Goal: Task Accomplishment & Management: Use online tool/utility

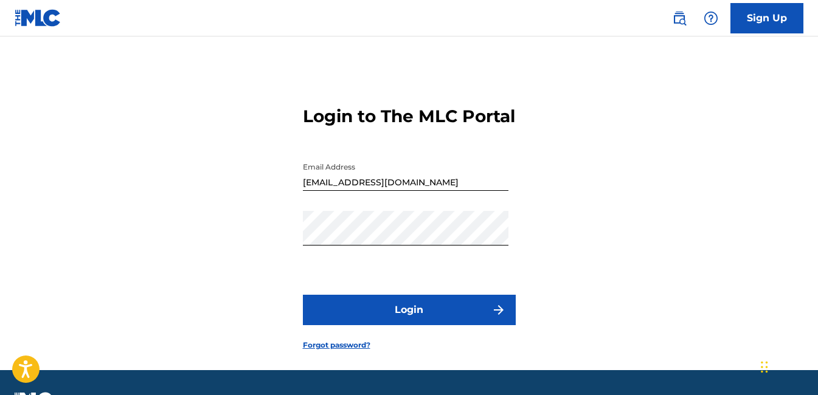
click at [417, 325] on button "Login" at bounding box center [409, 310] width 213 height 30
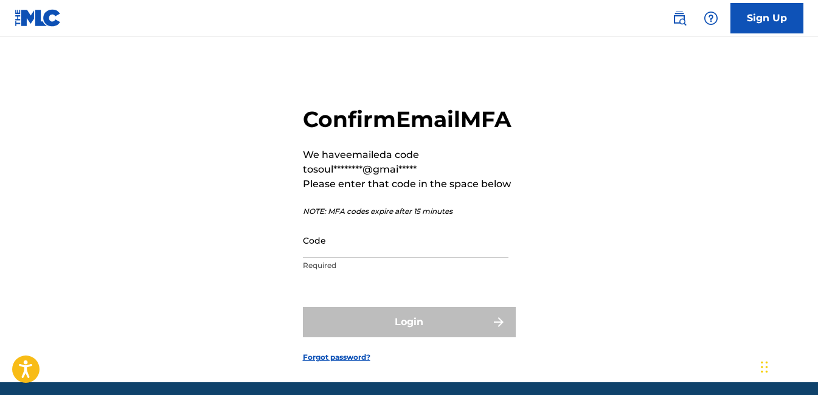
click at [424, 258] on input "Code" at bounding box center [405, 240] width 205 height 35
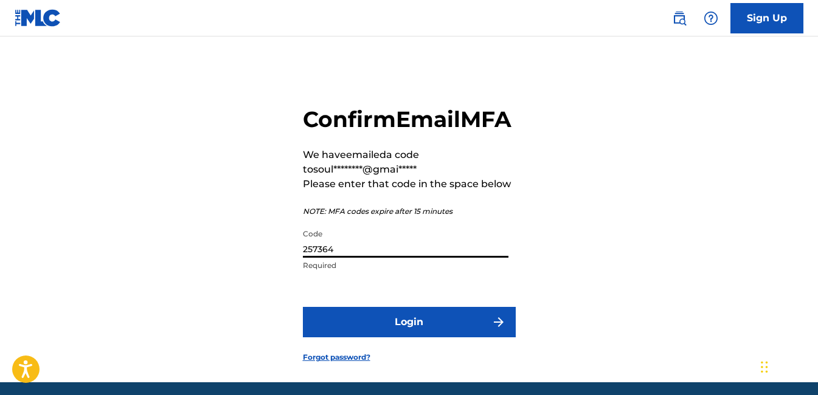
type input "257364"
click at [303, 307] on button "Login" at bounding box center [409, 322] width 213 height 30
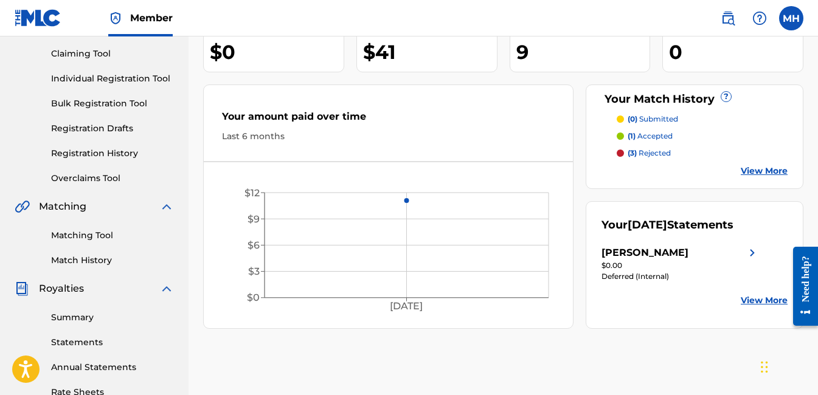
scroll to position [182, 0]
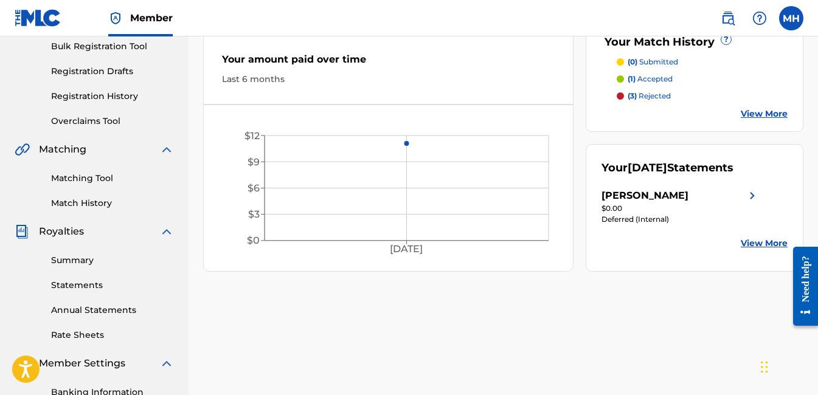
click at [751, 198] on img at bounding box center [752, 195] width 15 height 15
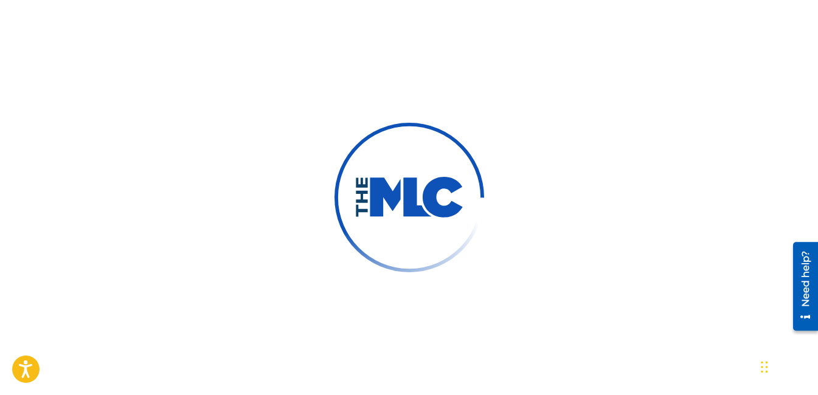
scroll to position [359, 0]
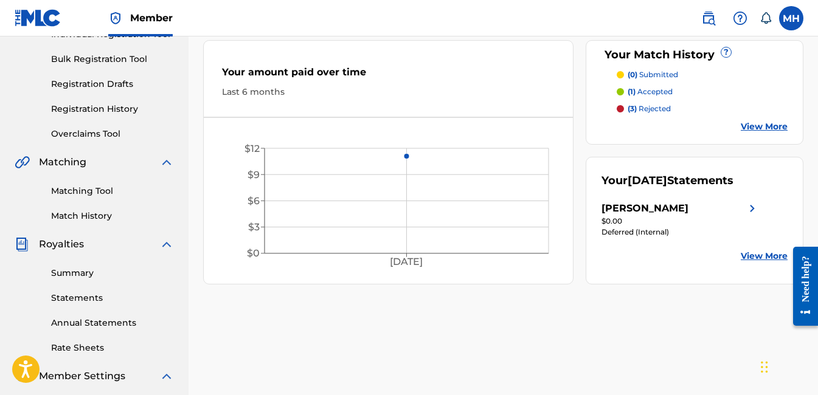
scroll to position [243, 0]
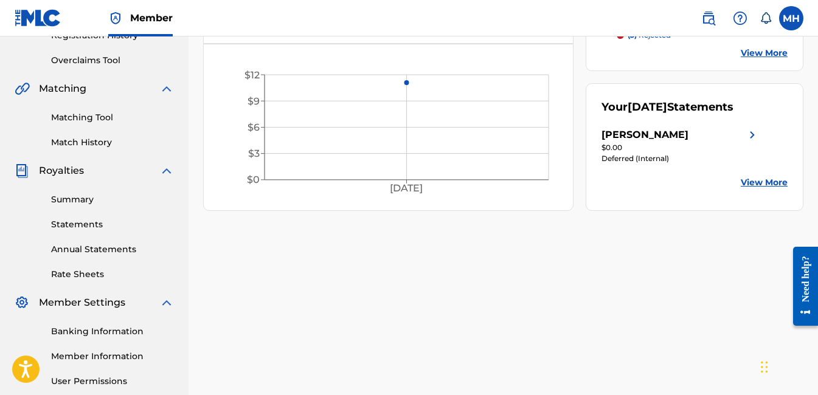
click at [749, 185] on link "View More" at bounding box center [763, 182] width 47 height 13
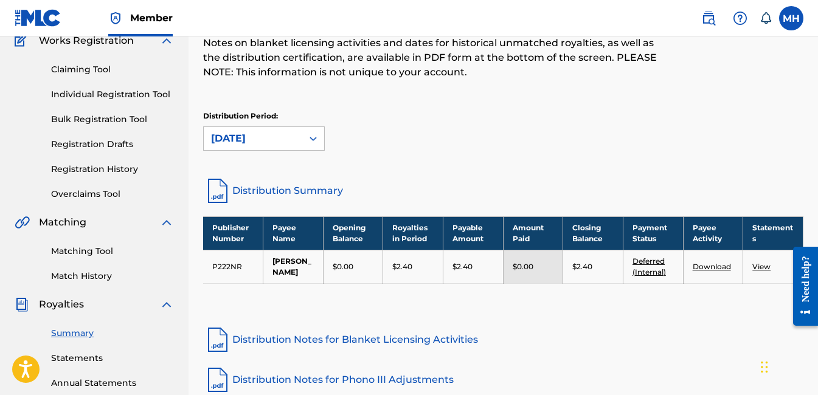
scroll to position [122, 0]
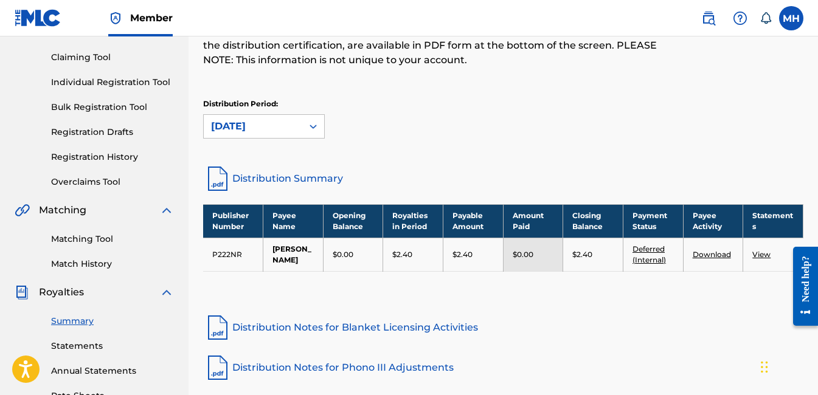
click at [504, 292] on div "Publisher Number Payee Name Opening Balance Royalties in Period Payable Amount …" at bounding box center [503, 253] width 600 height 98
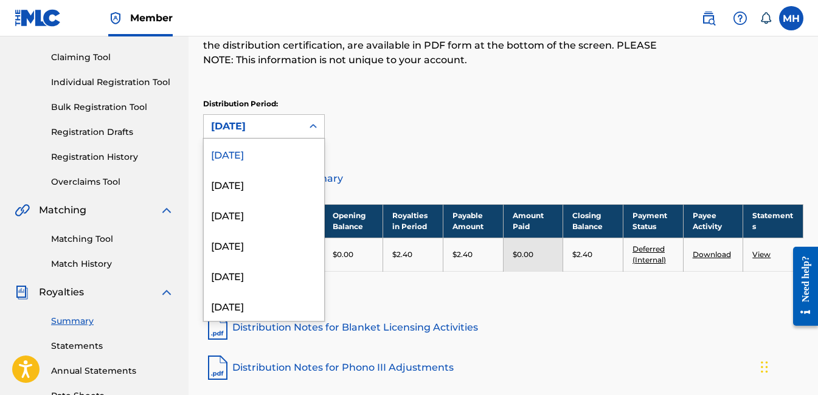
click at [314, 126] on icon at bounding box center [312, 126] width 7 height 4
click at [292, 182] on div "[DATE]" at bounding box center [264, 184] width 120 height 30
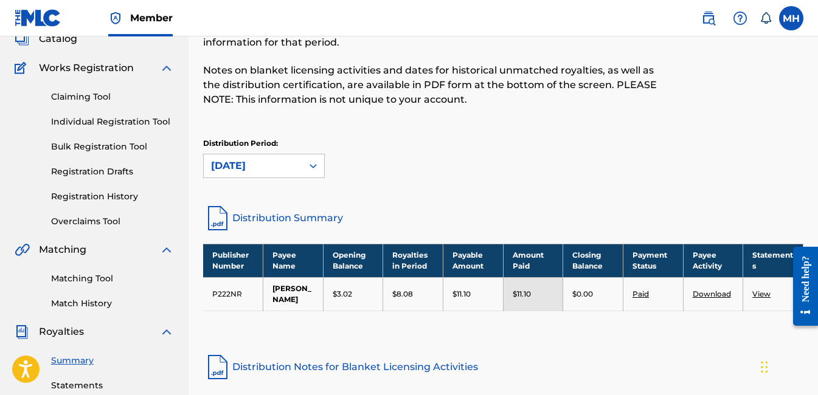
scroll to position [61, 0]
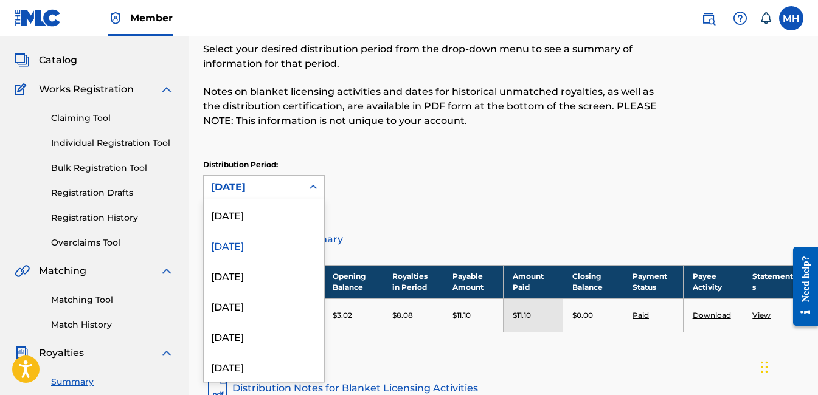
click at [309, 188] on icon at bounding box center [313, 187] width 12 height 12
click at [262, 213] on div "[DATE]" at bounding box center [264, 214] width 120 height 30
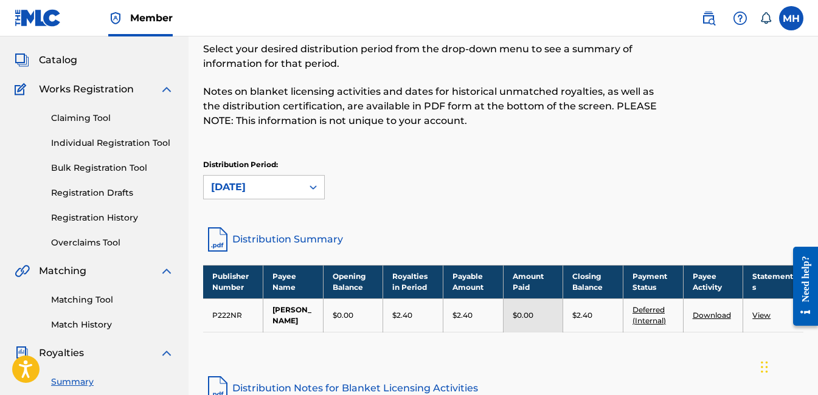
click at [64, 56] on span "Catalog" at bounding box center [58, 60] width 38 height 15
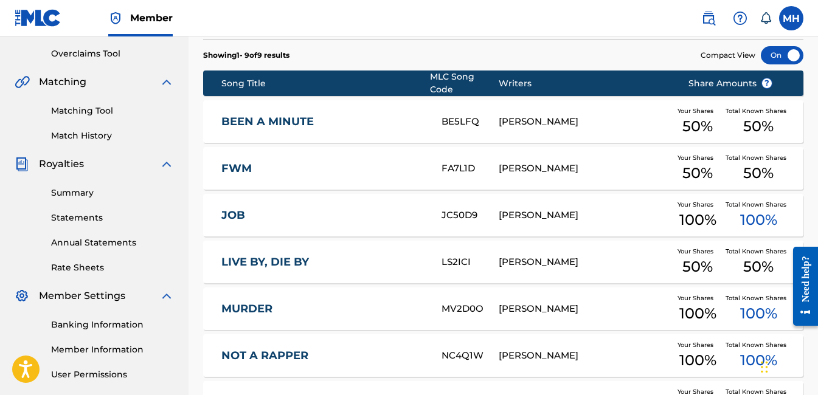
scroll to position [237, 0]
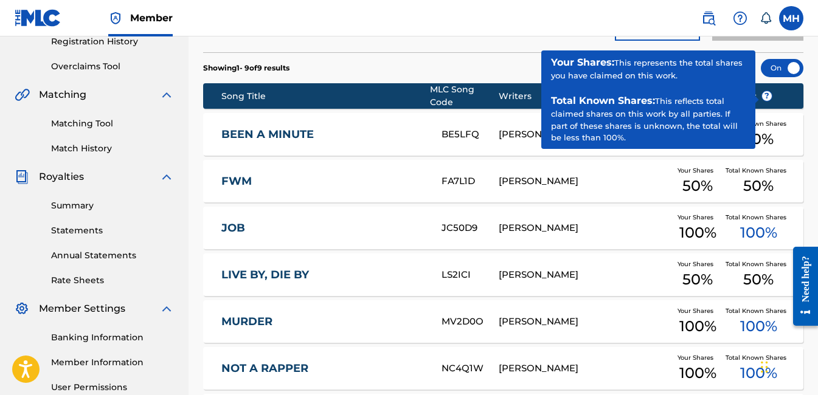
click at [769, 94] on span "?" at bounding box center [767, 96] width 10 height 10
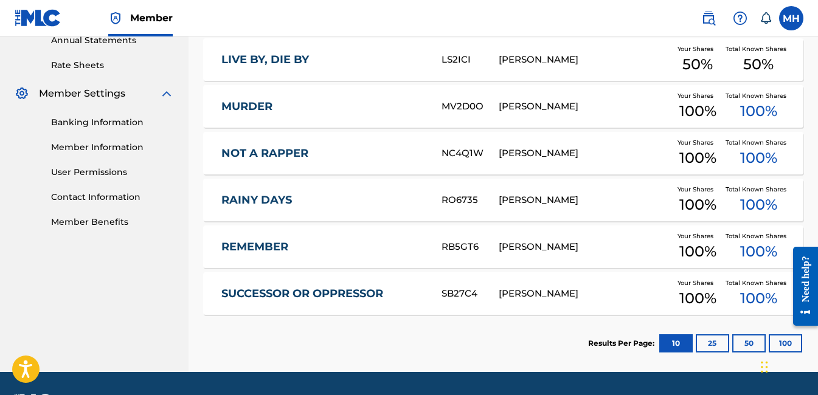
scroll to position [480, 0]
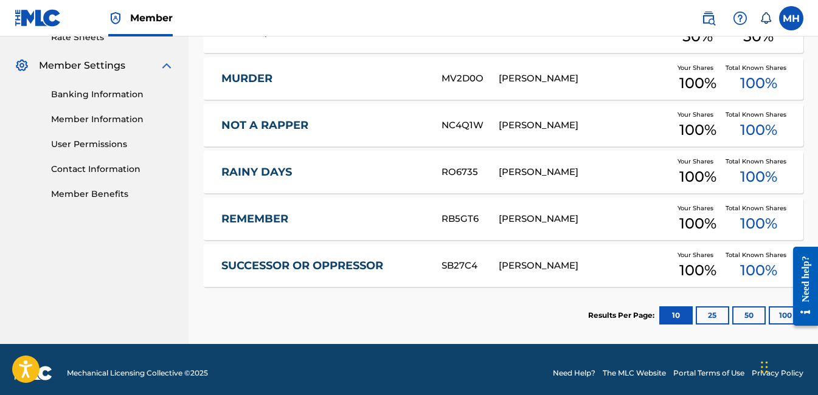
click at [710, 308] on button "25" at bounding box center [711, 315] width 33 height 18
drag, startPoint x: 635, startPoint y: 333, endPoint x: 614, endPoint y: 328, distance: 21.8
click at [614, 328] on div "Results Per Page: 10 25 50 100" at bounding box center [695, 315] width 215 height 57
click at [669, 310] on button "10" at bounding box center [675, 315] width 33 height 18
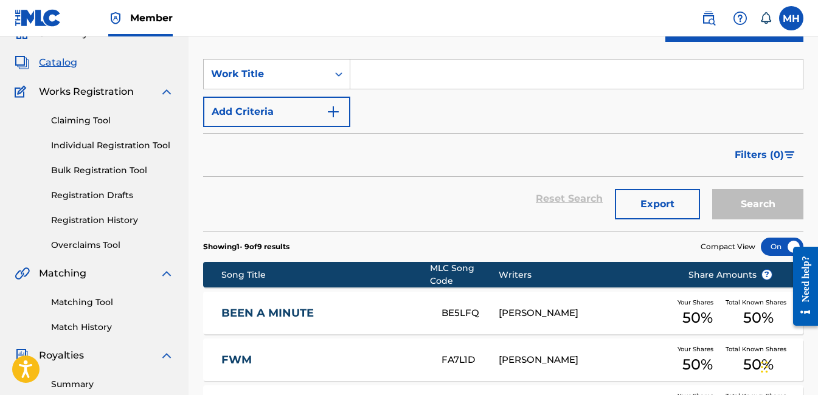
scroll to position [55, 0]
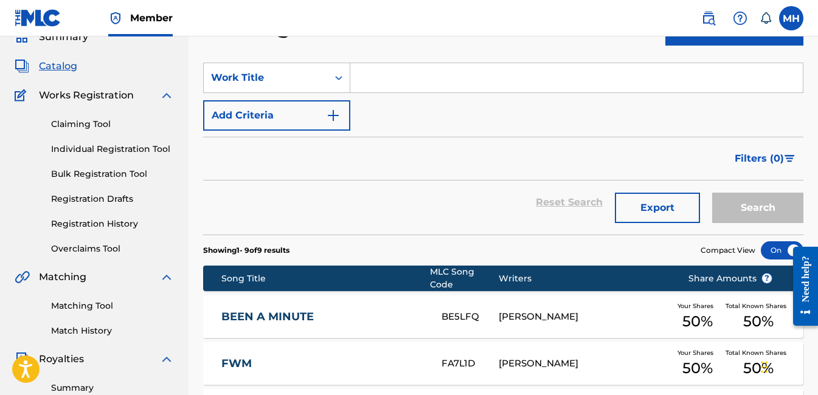
click at [83, 123] on link "Claiming Tool" at bounding box center [112, 124] width 123 height 13
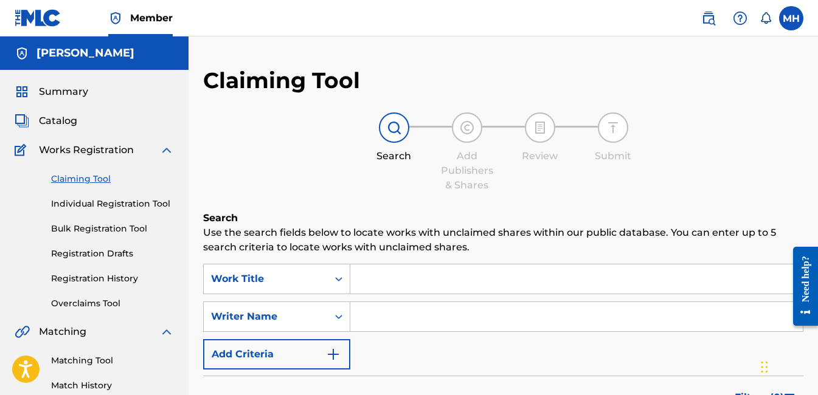
click at [364, 313] on input "Search Form" at bounding box center [576, 316] width 452 height 29
drag, startPoint x: 364, startPoint y: 313, endPoint x: 368, endPoint y: 318, distance: 6.9
click at [368, 318] on input "Search Form" at bounding box center [576, 316] width 452 height 29
type input "[PERSON_NAME]"
click at [390, 275] on input "Search Form" at bounding box center [576, 278] width 452 height 29
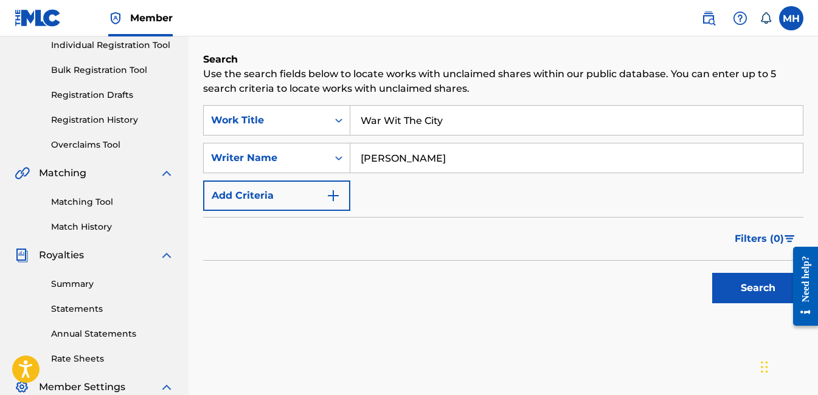
scroll to position [243, 0]
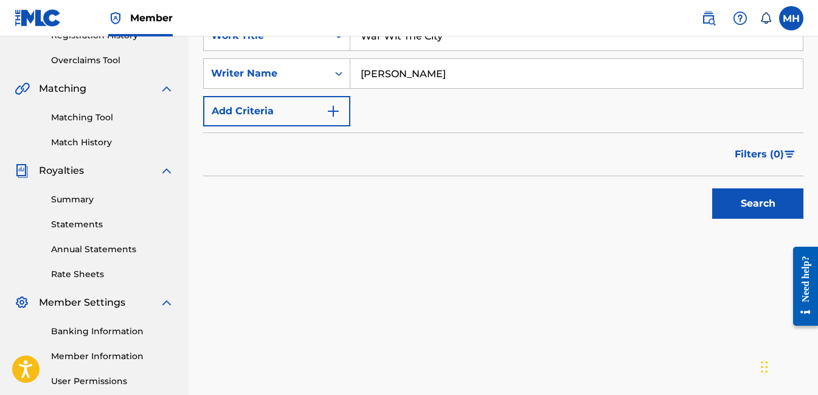
click at [755, 207] on button "Search" at bounding box center [757, 203] width 91 height 30
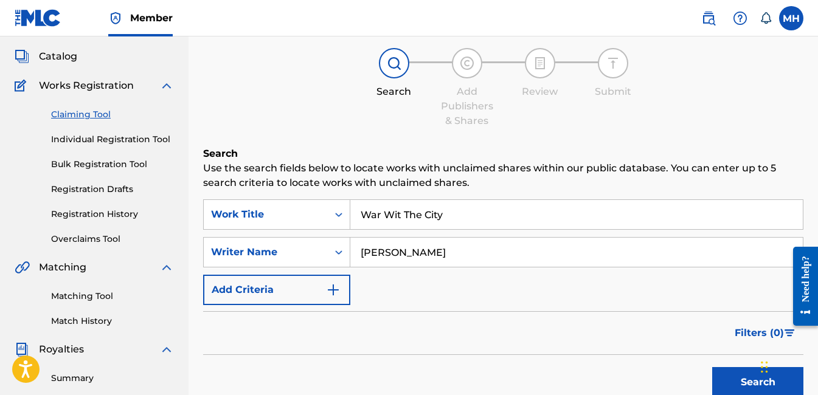
scroll to position [61, 0]
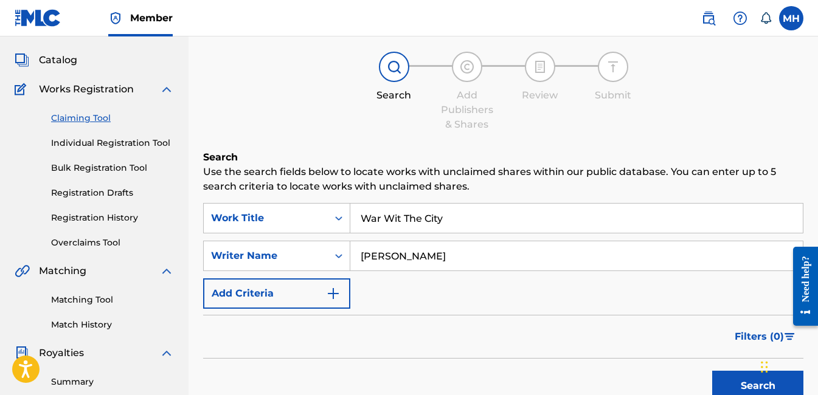
click at [336, 296] on img "Search Form" at bounding box center [333, 293] width 15 height 15
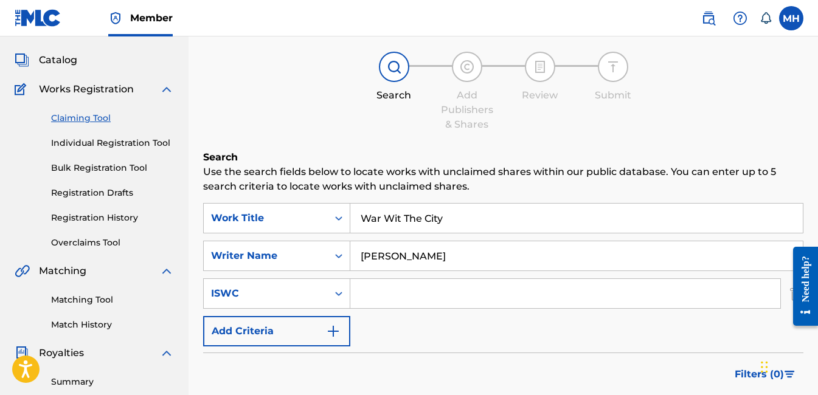
click at [331, 327] on img "Search Form" at bounding box center [333, 331] width 15 height 15
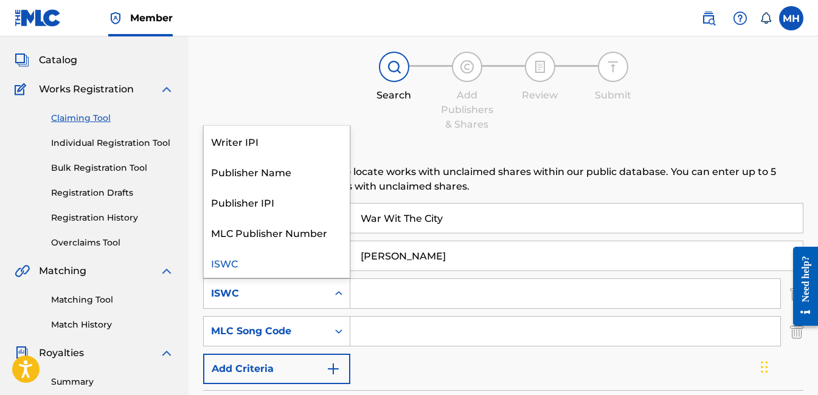
click at [337, 297] on icon "Search Form" at bounding box center [339, 294] width 12 height 12
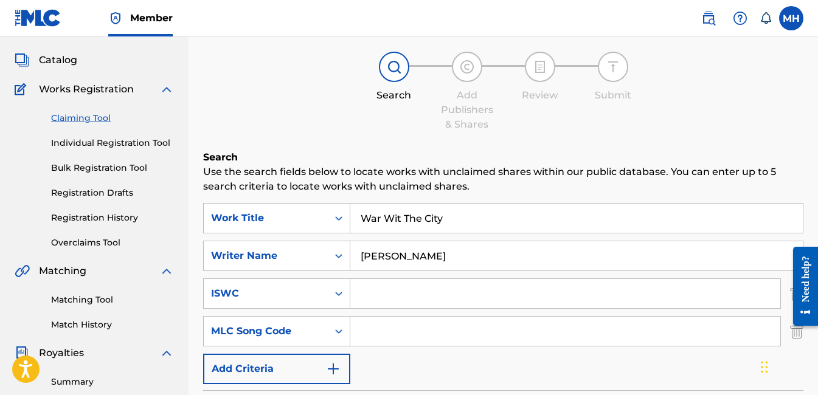
click at [333, 292] on icon "Search Form" at bounding box center [339, 294] width 12 height 12
click at [801, 334] on div at bounding box center [801, 286] width 34 height 98
click at [797, 332] on div at bounding box center [801, 286] width 34 height 98
click at [795, 332] on div at bounding box center [801, 286] width 34 height 98
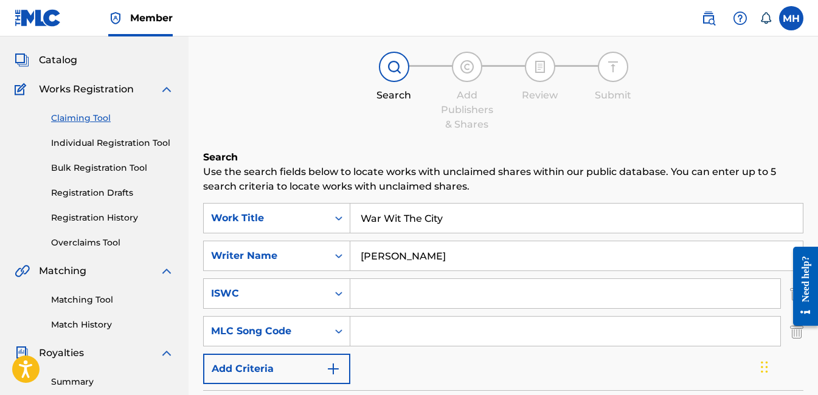
click at [795, 332] on div at bounding box center [801, 286] width 34 height 98
click at [797, 336] on img "Search Form" at bounding box center [796, 331] width 13 height 30
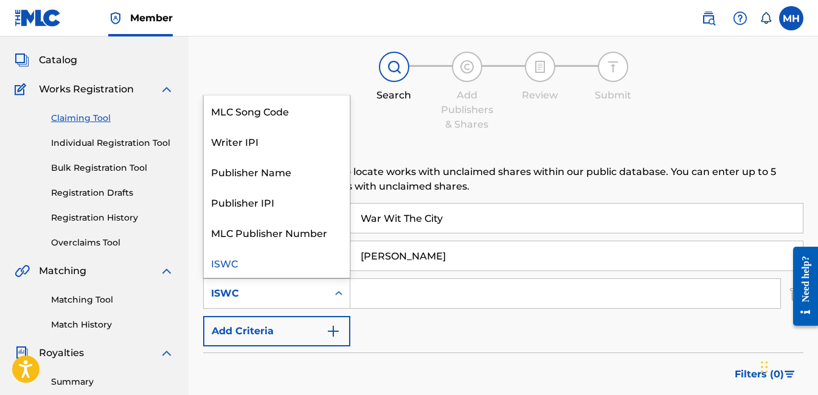
click at [335, 295] on icon "Search Form" at bounding box center [339, 294] width 12 height 12
click at [397, 151] on h6 "Search" at bounding box center [503, 157] width 600 height 15
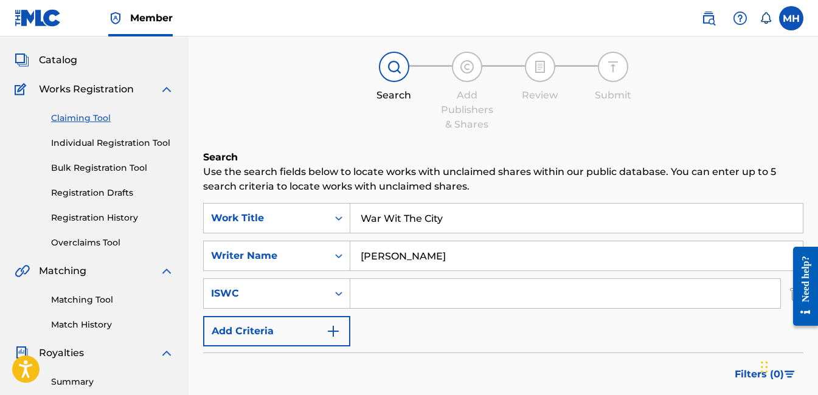
click at [452, 223] on input "War Wit The City" at bounding box center [576, 218] width 452 height 29
type input "W"
click at [72, 302] on link "Matching Tool" at bounding box center [112, 300] width 123 height 13
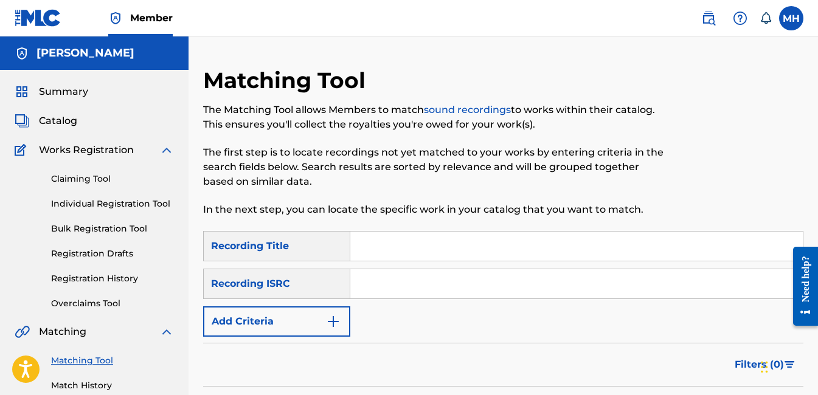
click at [373, 243] on input "Search Form" at bounding box center [576, 246] width 452 height 29
click at [331, 319] on img "Search Form" at bounding box center [333, 321] width 15 height 15
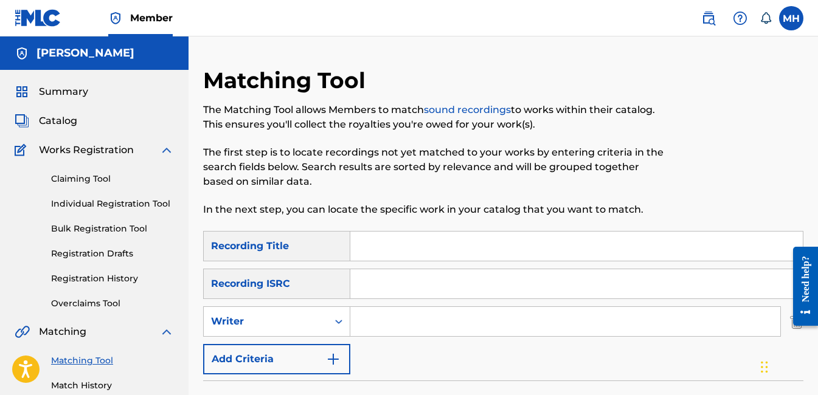
click at [393, 323] on input "Search Form" at bounding box center [565, 321] width 430 height 29
type input "[PERSON_NAME] [PERSON_NAME]"
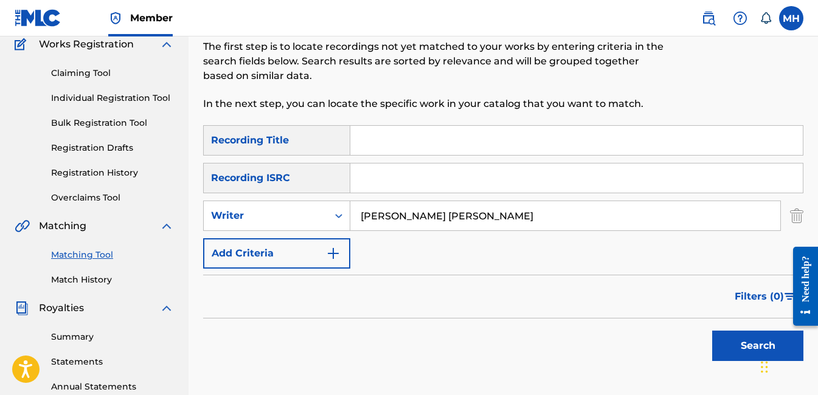
scroll to position [122, 0]
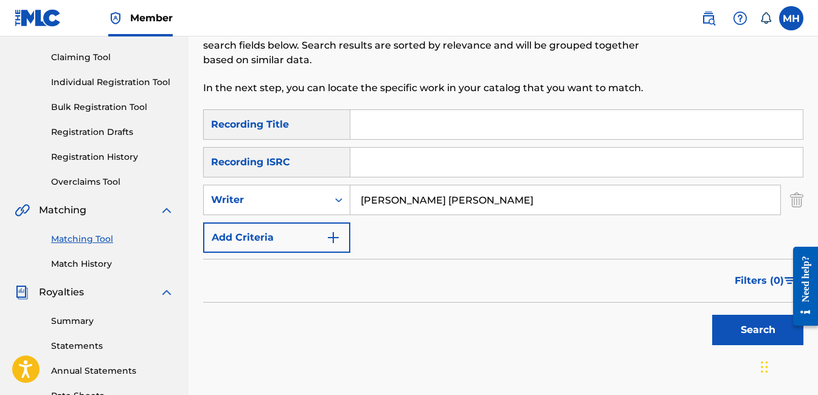
click at [336, 239] on img "Search Form" at bounding box center [333, 237] width 15 height 15
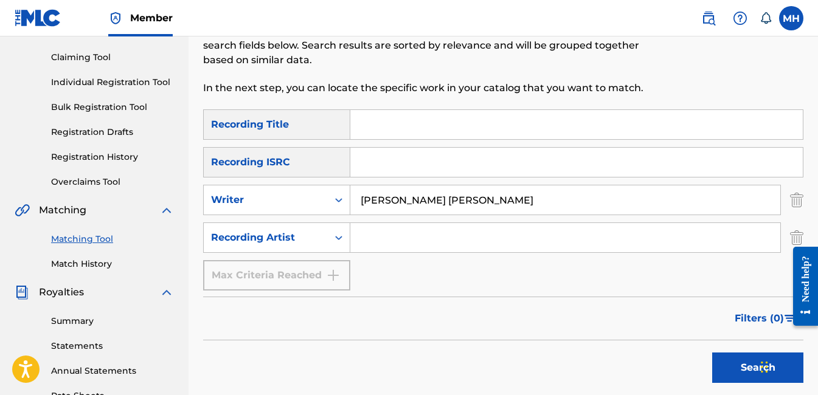
click at [365, 242] on input "Search Form" at bounding box center [565, 237] width 430 height 29
type input "Uptown"
click at [738, 370] on button "Search" at bounding box center [757, 368] width 91 height 30
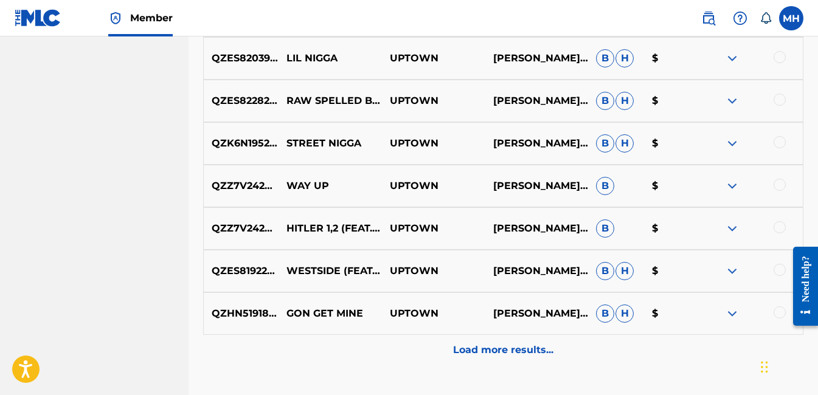
scroll to position [677, 0]
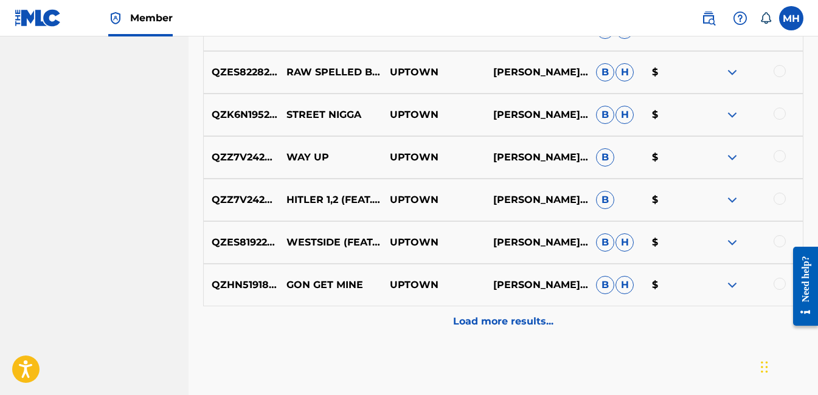
click at [556, 319] on div "Load more results..." at bounding box center [503, 321] width 600 height 30
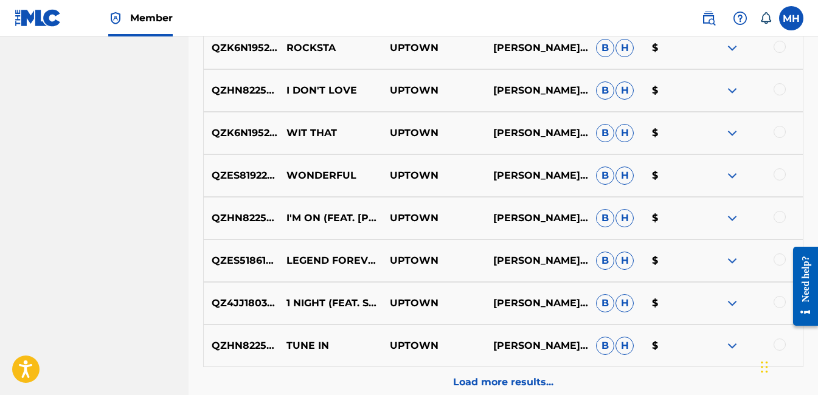
scroll to position [1163, 0]
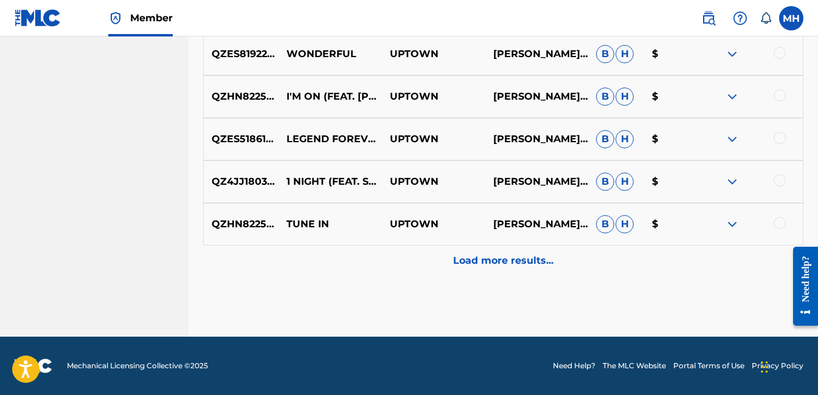
click at [442, 264] on div "Load more results..." at bounding box center [503, 261] width 600 height 30
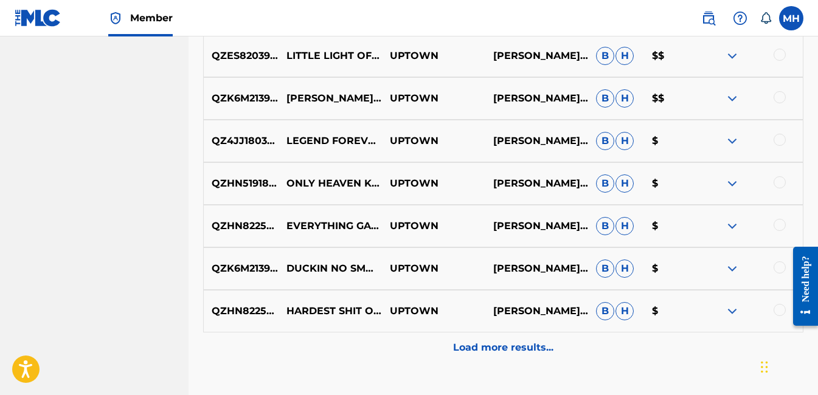
scroll to position [1589, 0]
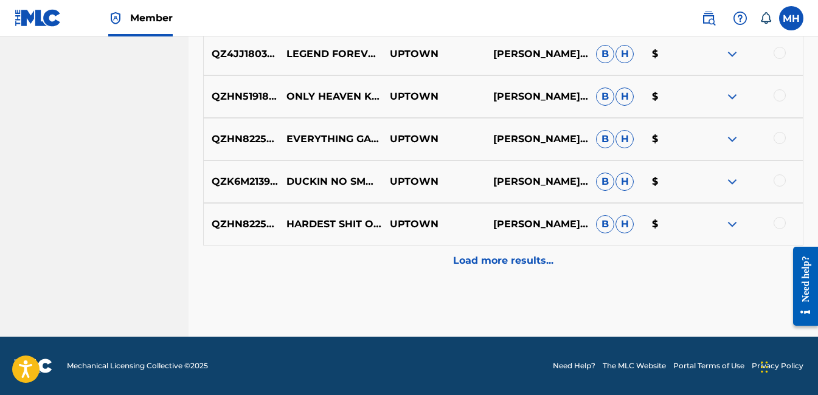
drag, startPoint x: 546, startPoint y: 259, endPoint x: 520, endPoint y: 261, distance: 26.9
click at [520, 261] on p "Load more results..." at bounding box center [503, 260] width 100 height 15
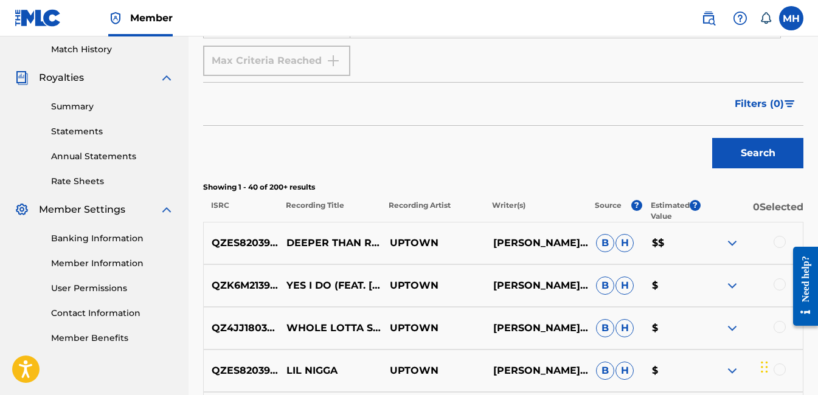
scroll to position [354, 0]
